Goal: Task Accomplishment & Management: Manage account settings

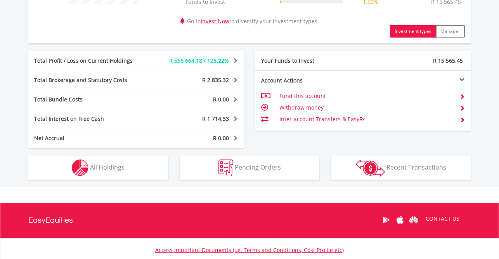
scroll to position [372, 0]
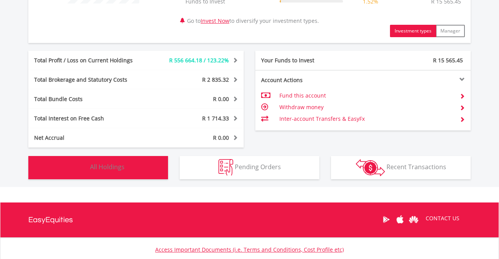
click at [131, 165] on button "Holdings All Holdings" at bounding box center [98, 167] width 140 height 23
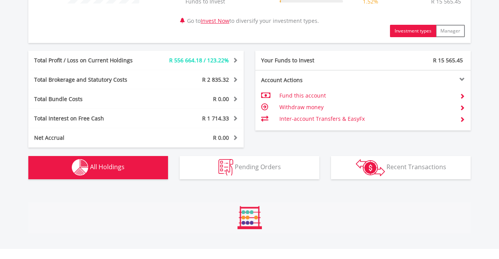
scroll to position [575, 0]
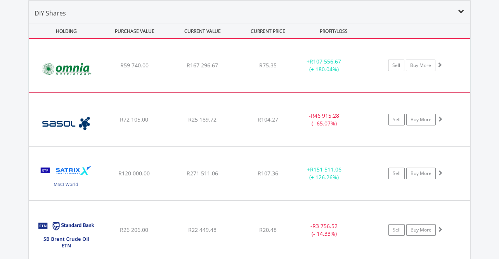
click at [438, 75] on div "﻿ Omnia Holdings Limited R59 740.00 R167 296.67 R75.35 + R107 556.67 (+ 180.04%…" at bounding box center [249, 65] width 440 height 53
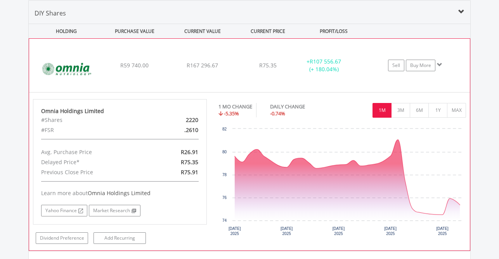
click at [427, 78] on div "﻿ Omnia Holdings Limited R59 740.00 R167 296.67 R75.35 + R107 556.67 (+ 180.04%…" at bounding box center [249, 65] width 440 height 53
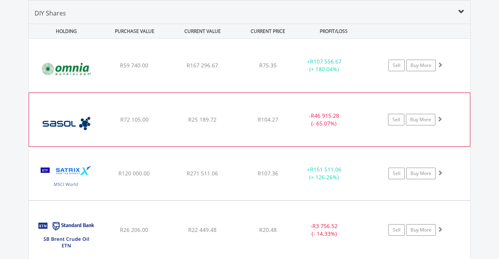
click at [371, 92] on div "﻿ Sasol Limited R72 105.00 R25 189.72 R104.27 - R46 915.28 (- 65.07%) Sell Buy …" at bounding box center [249, 65] width 441 height 53
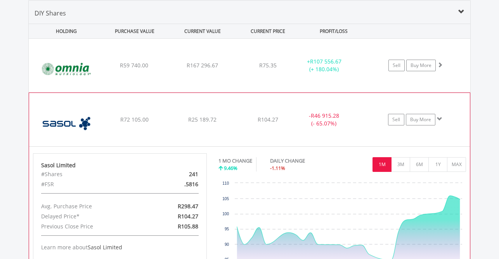
click at [371, 92] on div "﻿ Sasol Limited R72 105.00 R25 189.72 R104.27 - R46 915.28 (- 65.07%) Sell Buy …" at bounding box center [249, 65] width 441 height 53
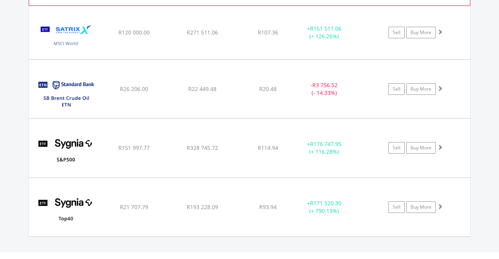
scroll to position [716, 0]
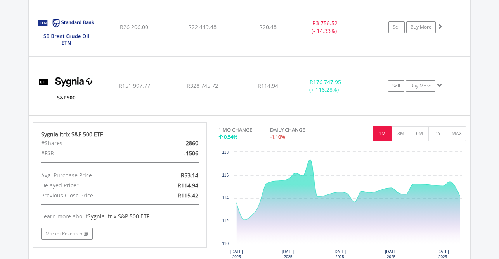
scroll to position [778, 0]
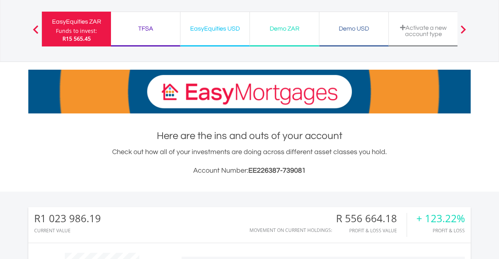
scroll to position [48, 0]
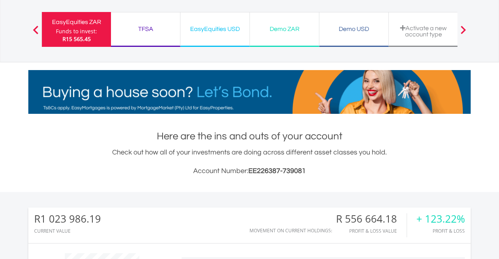
click at [79, 28] on div "Funds to invest:" at bounding box center [76, 32] width 41 height 8
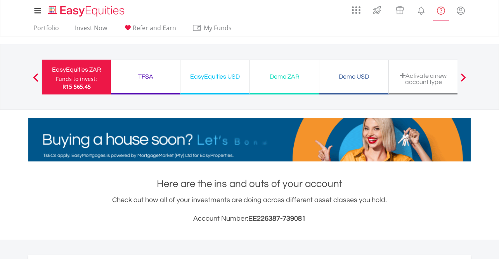
scroll to position [74, 147]
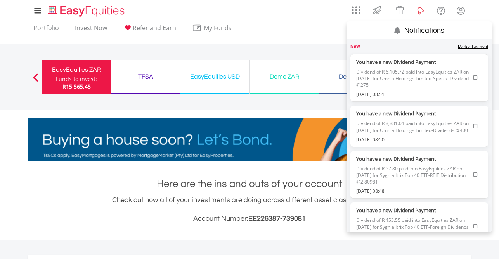
click at [422, 8] on lord-icon "Notifications" at bounding box center [421, 11] width 10 height 10
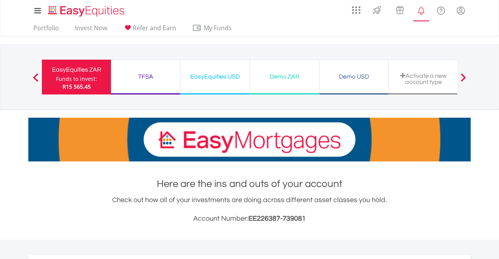
click at [422, 8] on lord-icon "Notifications" at bounding box center [421, 11] width 10 height 10
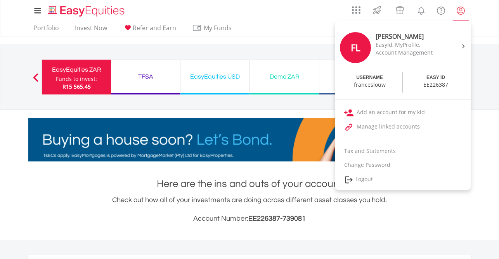
click at [460, 10] on lord-icon "My Profile" at bounding box center [461, 11] width 10 height 10
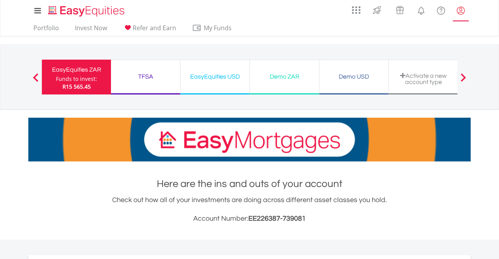
click at [460, 10] on lord-icon "My Profile" at bounding box center [461, 11] width 10 height 10
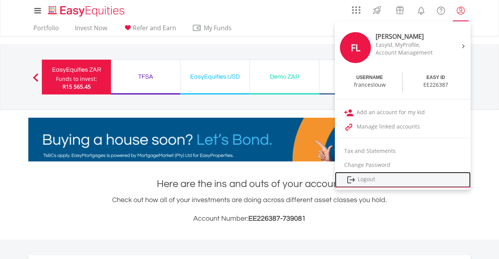
click at [369, 179] on link "Logout" at bounding box center [403, 180] width 136 height 16
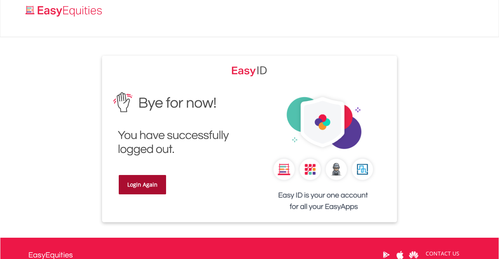
click at [154, 184] on link "Login Again" at bounding box center [142, 184] width 47 height 19
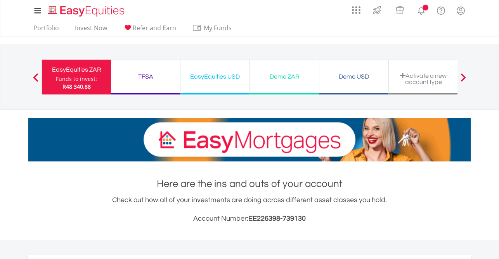
scroll to position [74, 147]
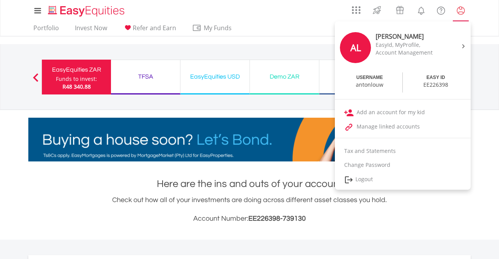
click at [461, 9] on lord-icon "My Profile" at bounding box center [461, 11] width 10 height 10
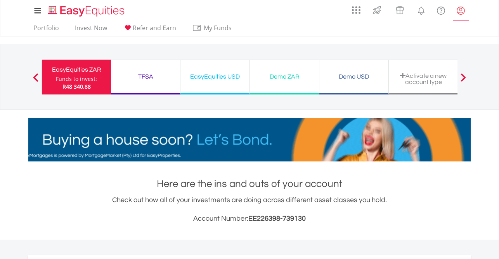
click at [461, 9] on lord-icon "My Profile" at bounding box center [461, 11] width 10 height 10
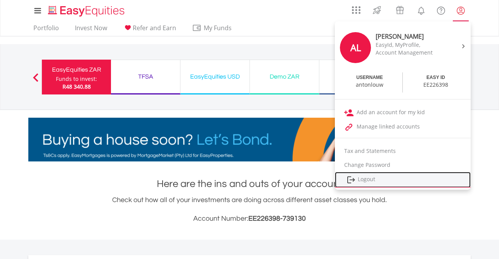
click at [361, 178] on link "Logout" at bounding box center [403, 180] width 136 height 16
